Goal: Check status: Check status

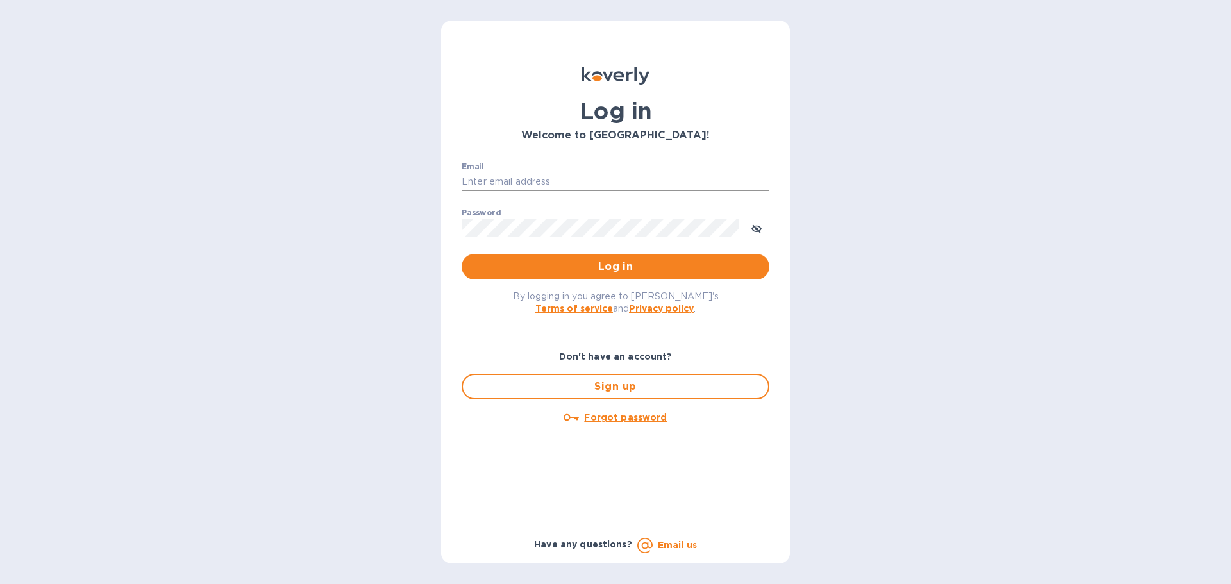
type input "[EMAIL_ADDRESS][DOMAIN_NAME]"
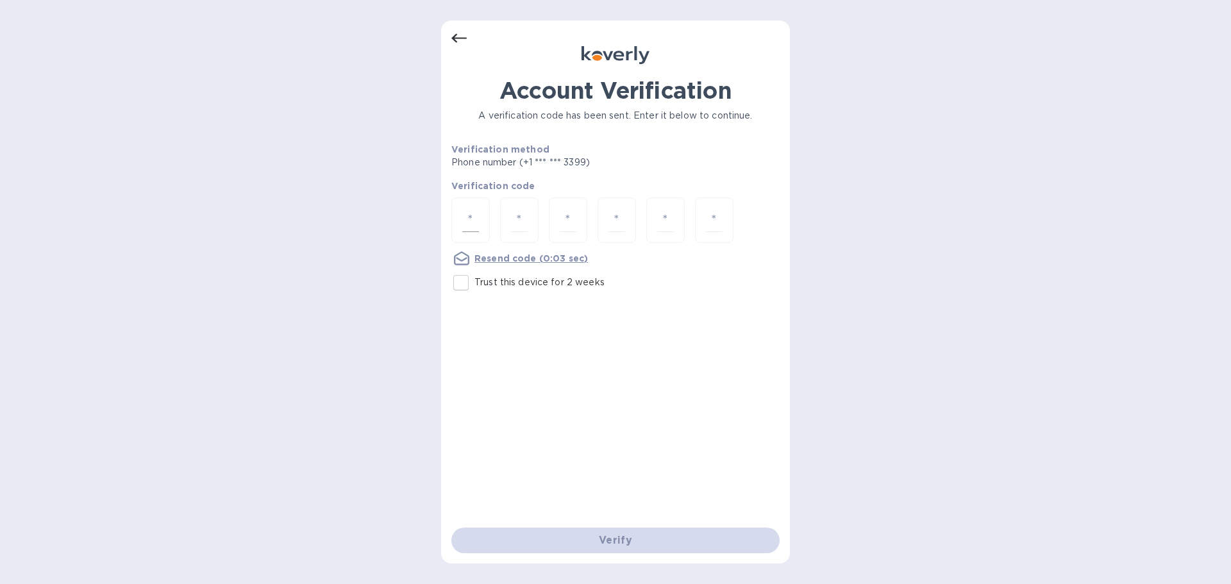
click at [468, 230] on input "number" at bounding box center [470, 220] width 17 height 24
click at [459, 283] on input "Trust this device for 2 weeks" at bounding box center [461, 282] width 27 height 27
checkbox input "true"
click at [472, 221] on input "number" at bounding box center [470, 220] width 17 height 24
type input "2"
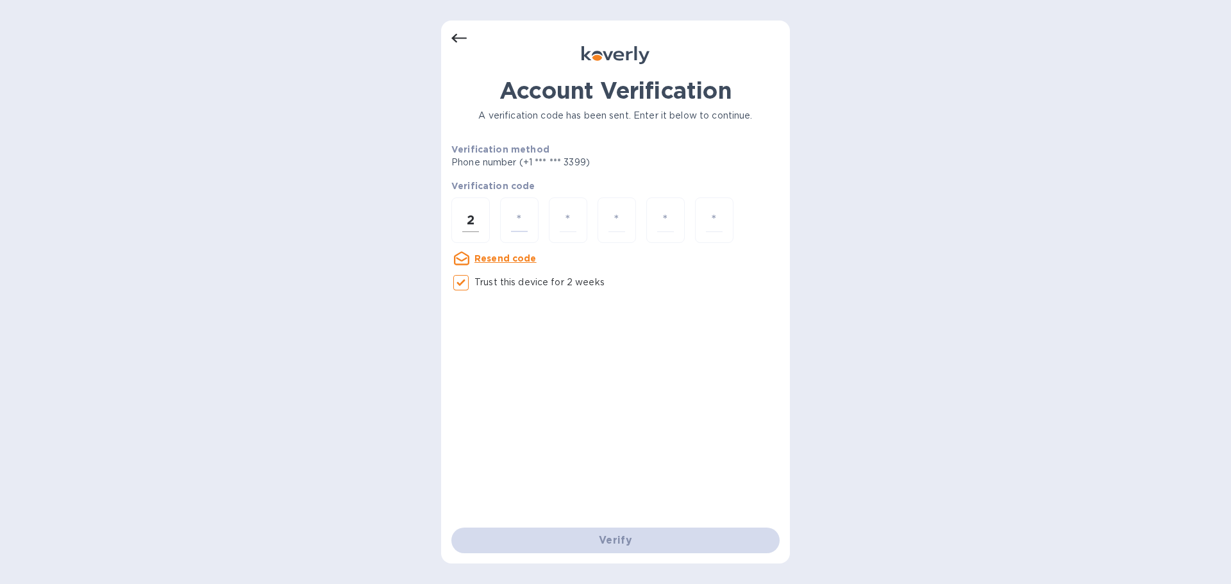
type input "0"
type input "7"
type input "2"
type input "5"
type input "9"
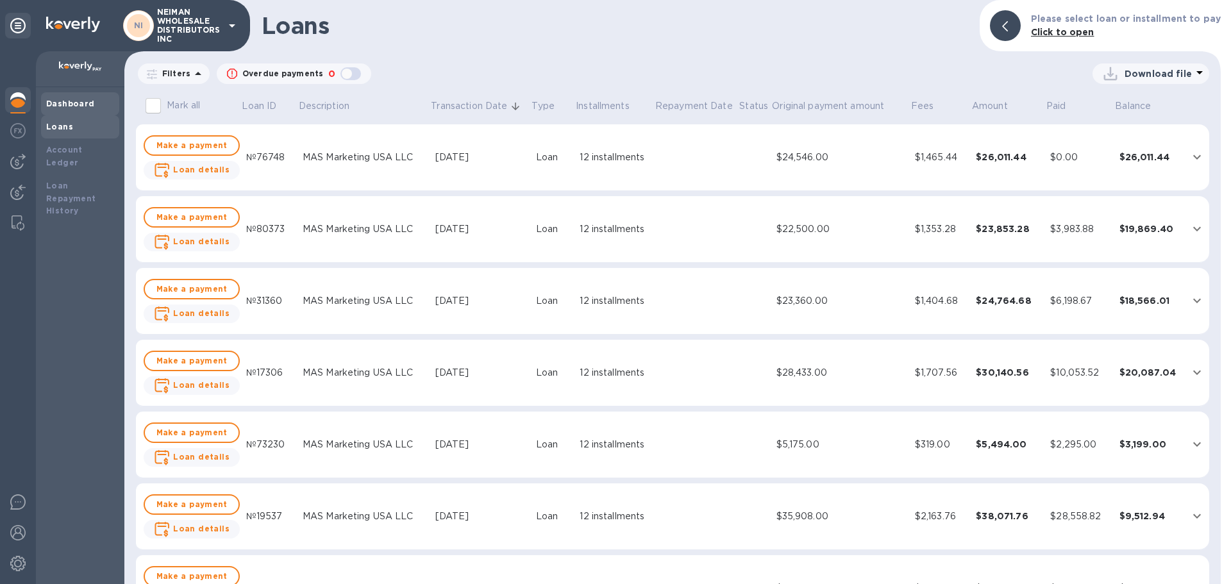
click at [62, 106] on b "Dashboard" at bounding box center [70, 104] width 49 height 10
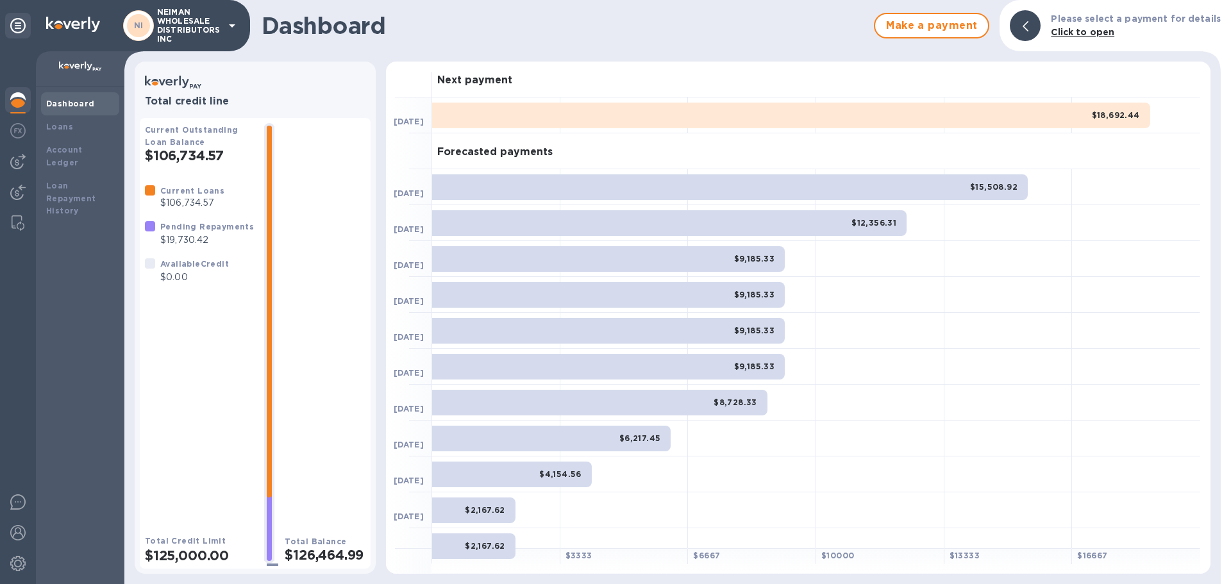
click at [213, 159] on h2 "$106,734.57" at bounding box center [199, 155] width 109 height 16
copy h2 "106,734.57"
